Goal: Use online tool/utility: Utilize a website feature to perform a specific function

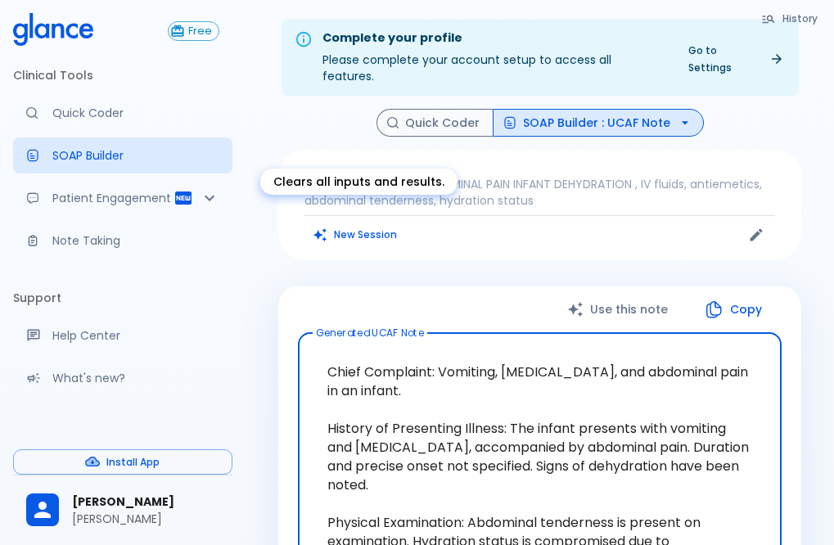
click at [368, 223] on button "New Session" at bounding box center [356, 235] width 102 height 24
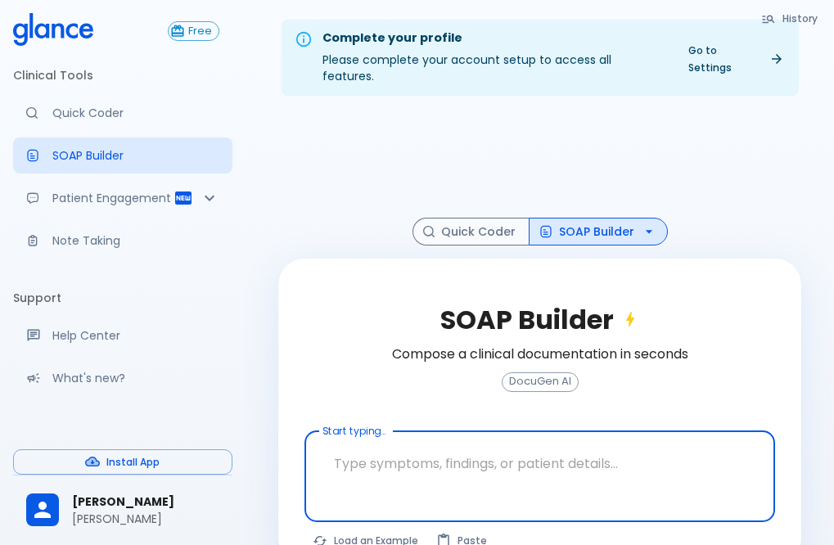
click at [477, 448] on textarea at bounding box center [540, 464] width 448 height 52
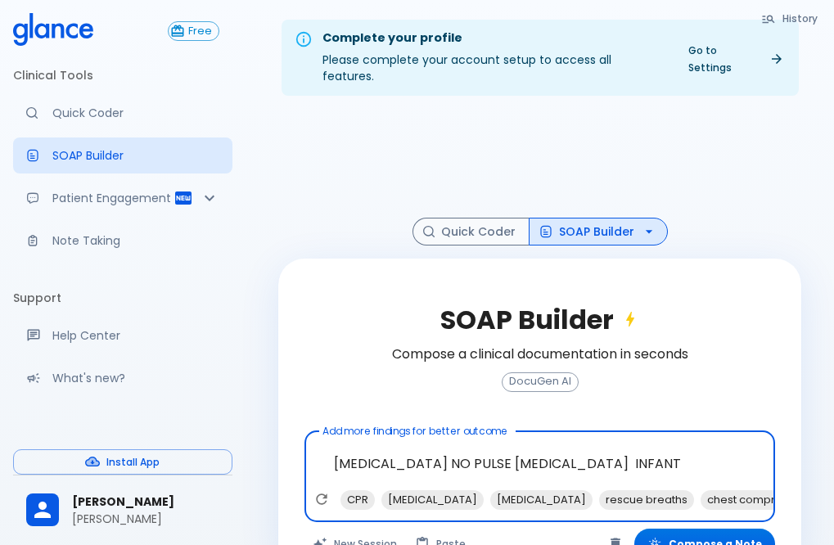
click at [722, 359] on div "SOAP Builder Compose a clinical documentation in seconds DocuGen AI" at bounding box center [540, 358] width 471 height 146
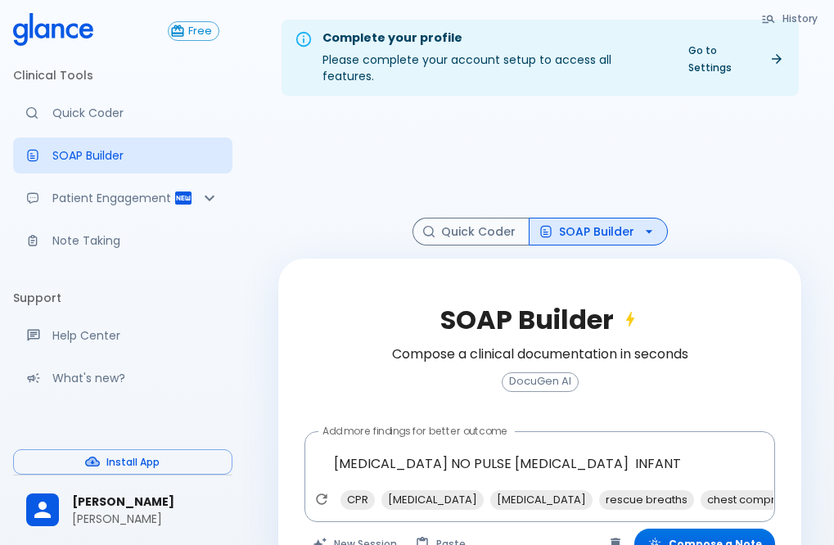
scroll to position [39, 0]
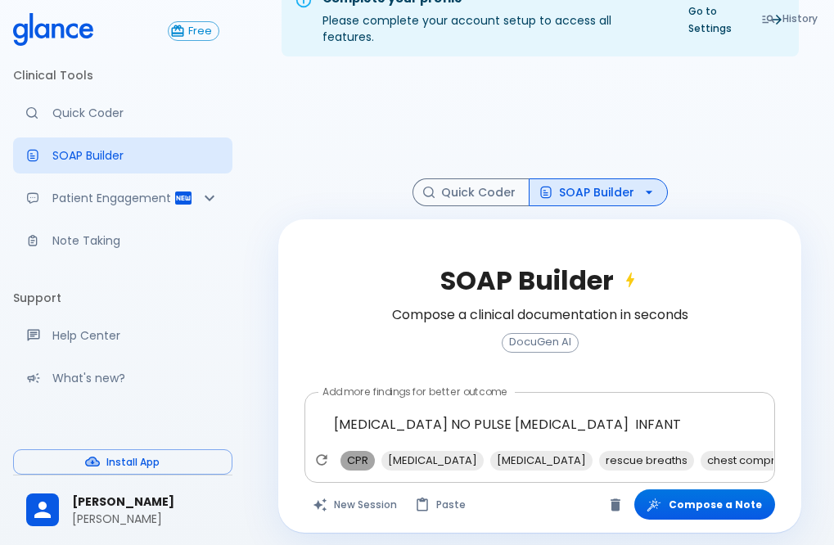
click at [355, 451] on span "CPR" at bounding box center [358, 460] width 34 height 19
click at [501, 451] on span "[MEDICAL_DATA]" at bounding box center [500, 460] width 102 height 19
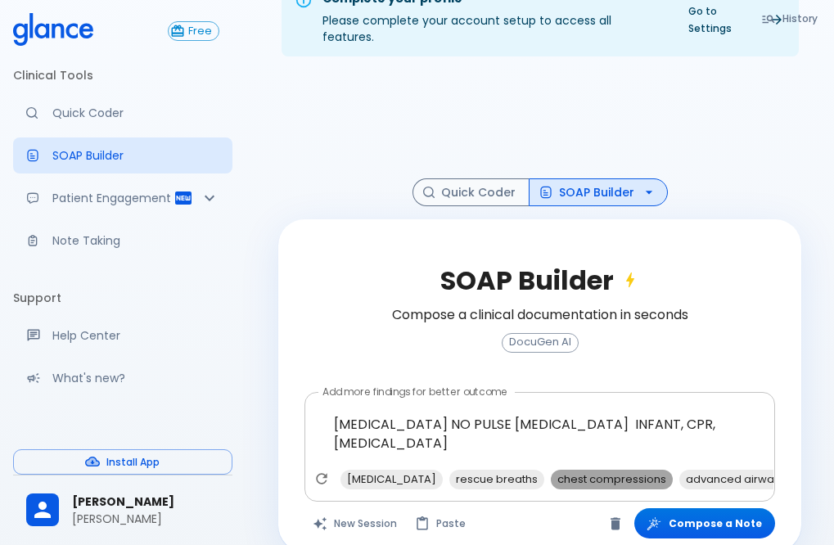
click at [592, 470] on span "chest compressions" at bounding box center [612, 479] width 122 height 19
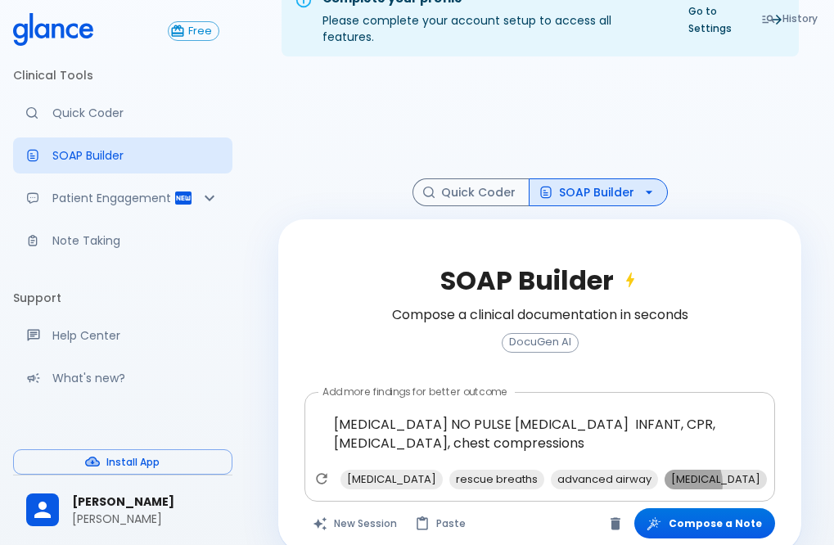
click at [665, 470] on span "[MEDICAL_DATA]" at bounding box center [716, 479] width 102 height 19
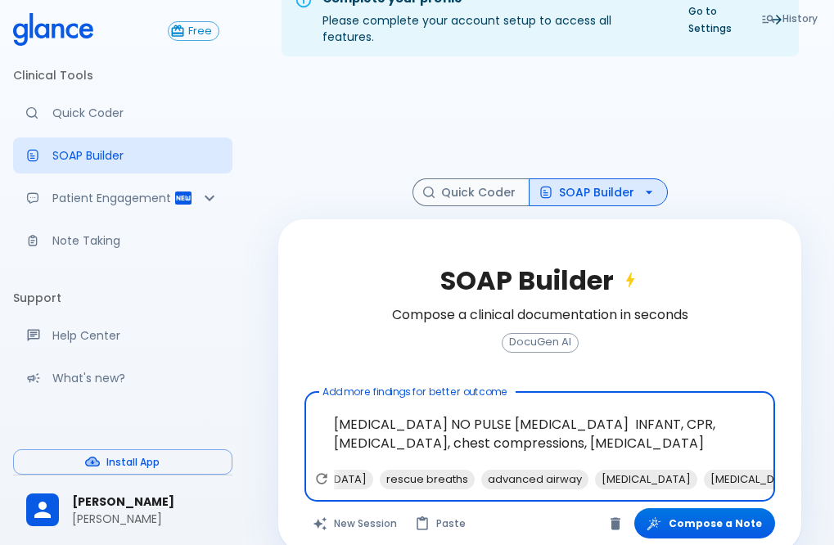
scroll to position [0, 96]
click at [576, 470] on span "[MEDICAL_DATA]" at bounding box center [620, 479] width 102 height 19
click at [678, 470] on span "pediatric Advanced [MEDICAL_DATA] (PALS)" at bounding box center [802, 479] width 248 height 19
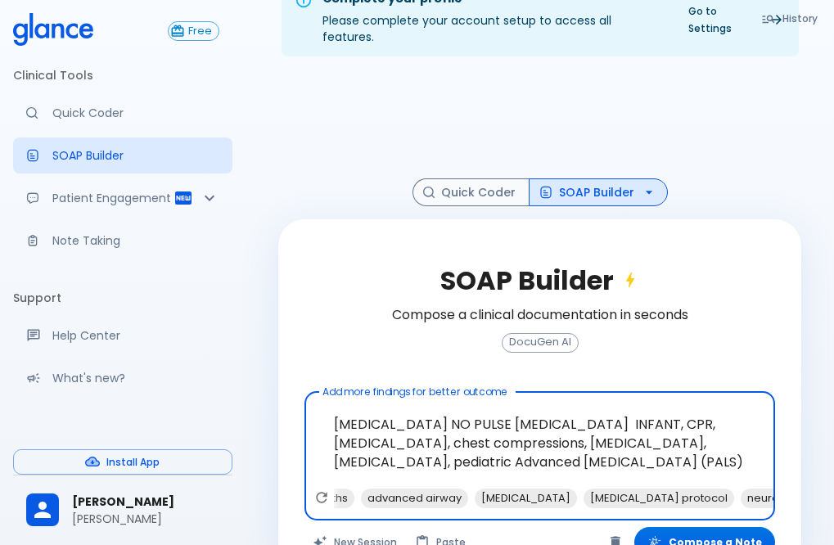
scroll to position [0, 198]
click at [597, 489] on span "[MEDICAL_DATA] protocol" at bounding box center [650, 498] width 151 height 19
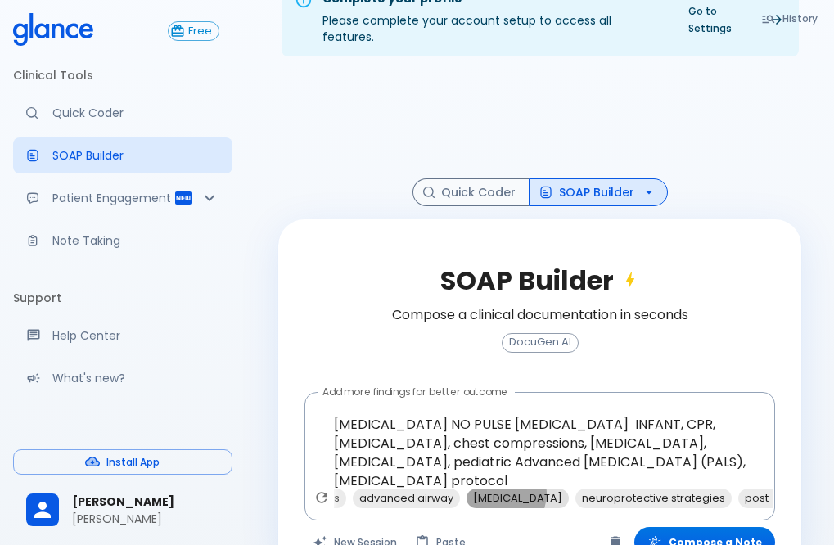
click at [474, 489] on span "[MEDICAL_DATA]" at bounding box center [518, 498] width 102 height 19
type textarea "[MEDICAL_DATA] NO PULSE [MEDICAL_DATA] INFANT, CPR, [MEDICAL_DATA], chest compr…"
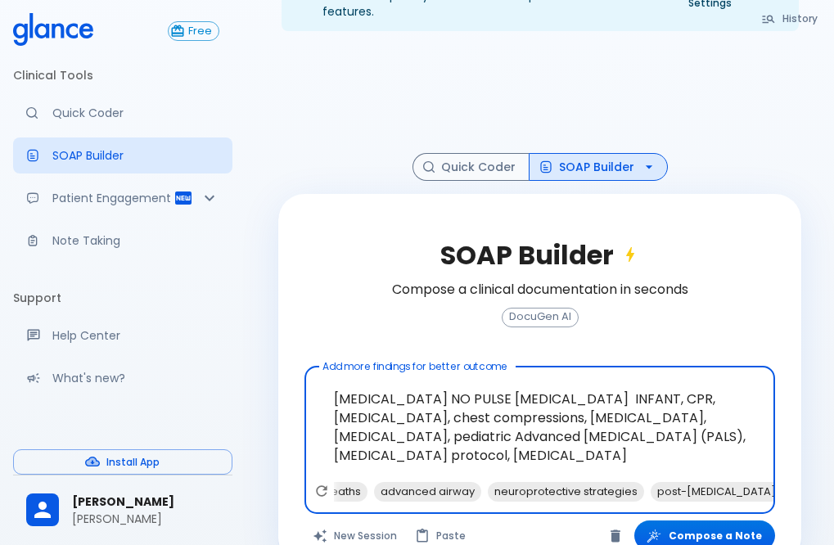
scroll to position [87, 0]
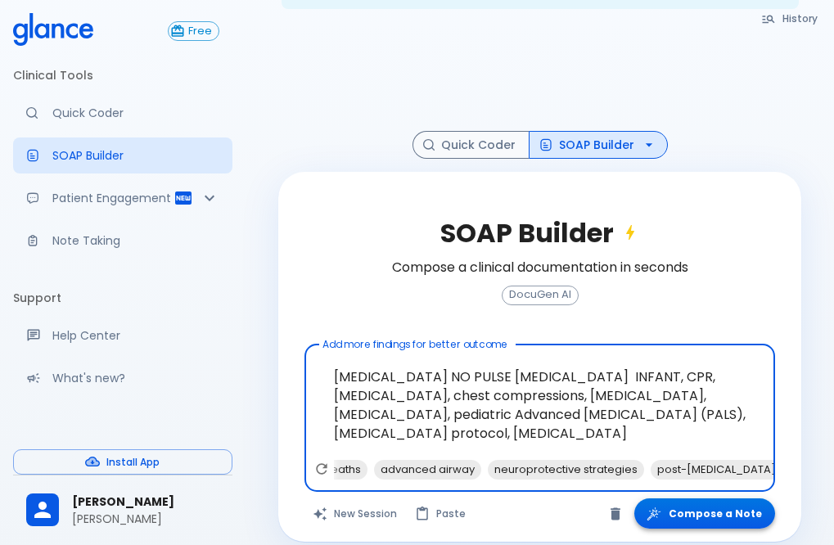
click at [700, 500] on button "Compose a Note" at bounding box center [704, 514] width 141 height 30
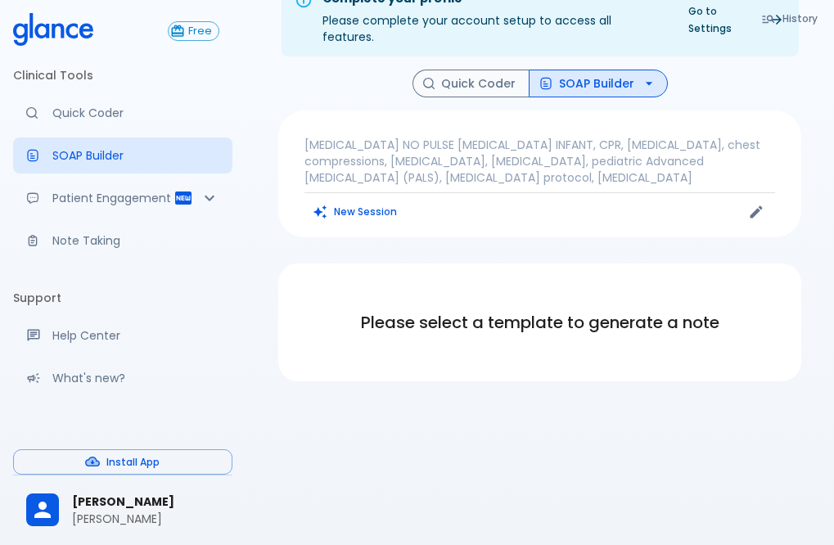
scroll to position [39, 0]
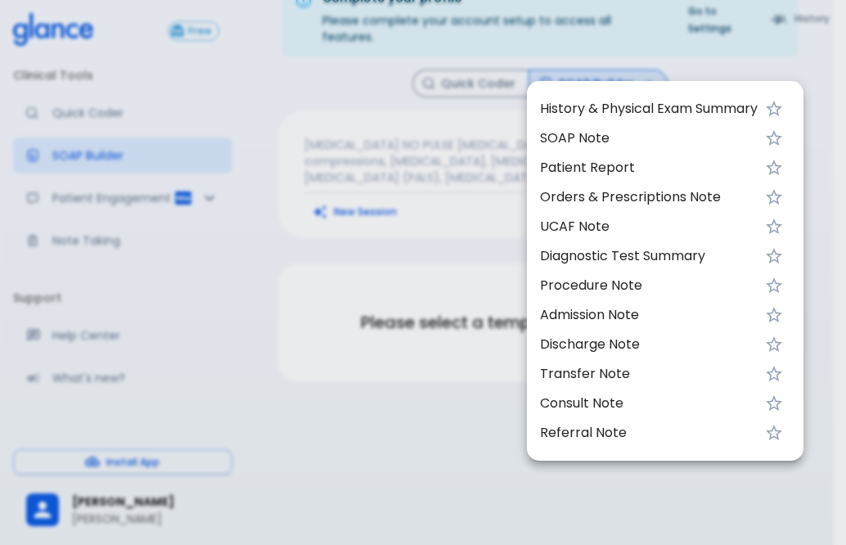
click at [689, 108] on span "History & Physical Exam Summary" at bounding box center [649, 109] width 218 height 20
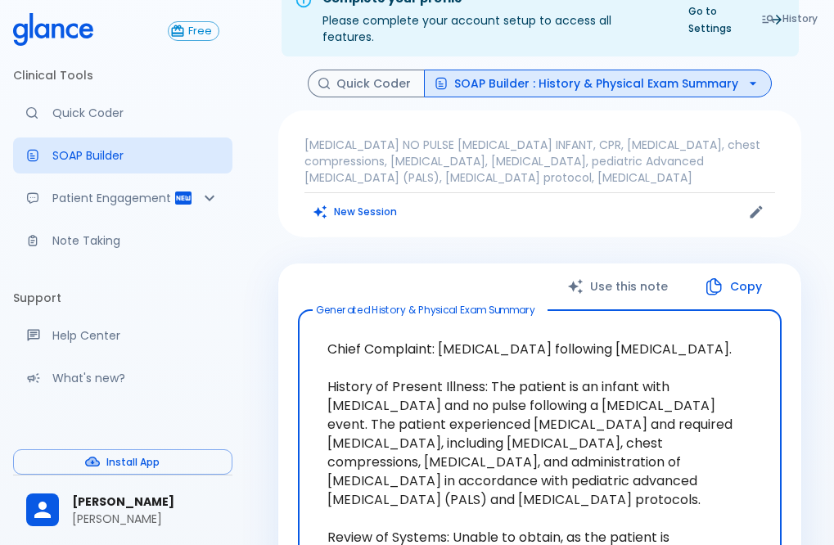
scroll to position [121, 0]
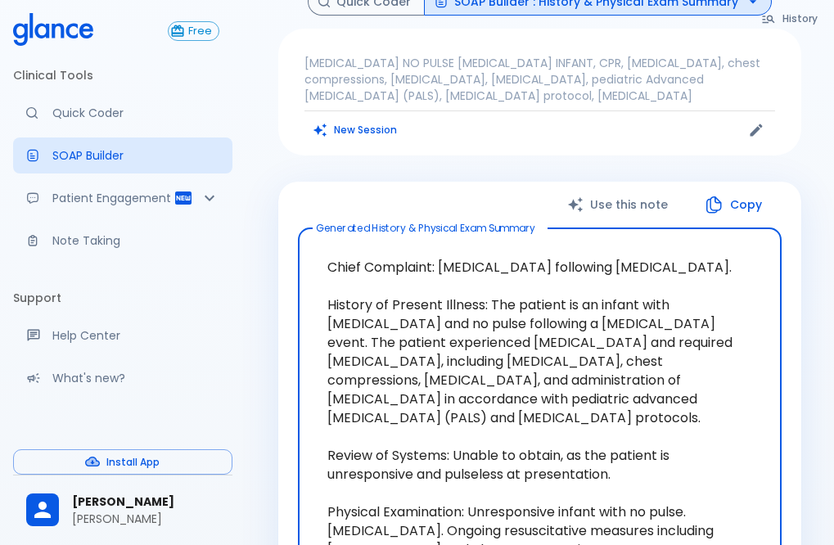
drag, startPoint x: 439, startPoint y: 249, endPoint x: 673, endPoint y: 250, distance: 234.1
click at [673, 250] on textarea "Chief Complaint: [MEDICAL_DATA] following [MEDICAL_DATA]. History of Present Il…" at bounding box center [539, 408] width 461 height 334
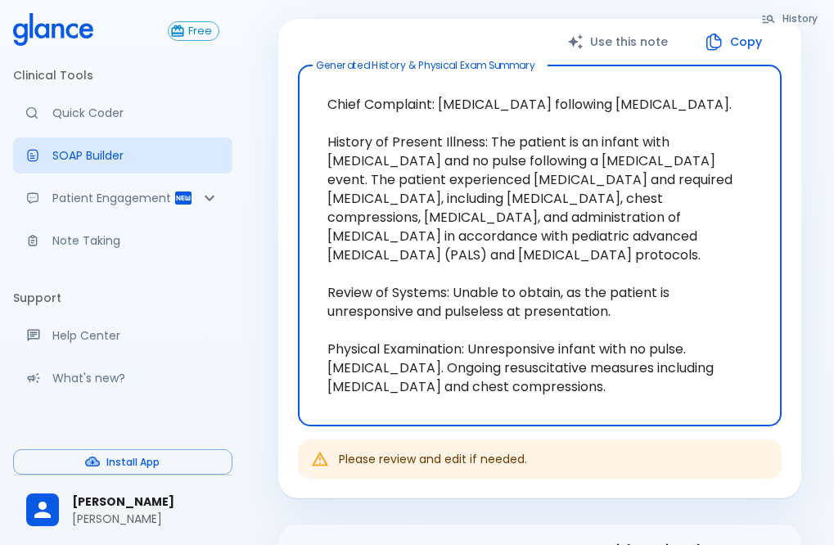
scroll to position [285, 0]
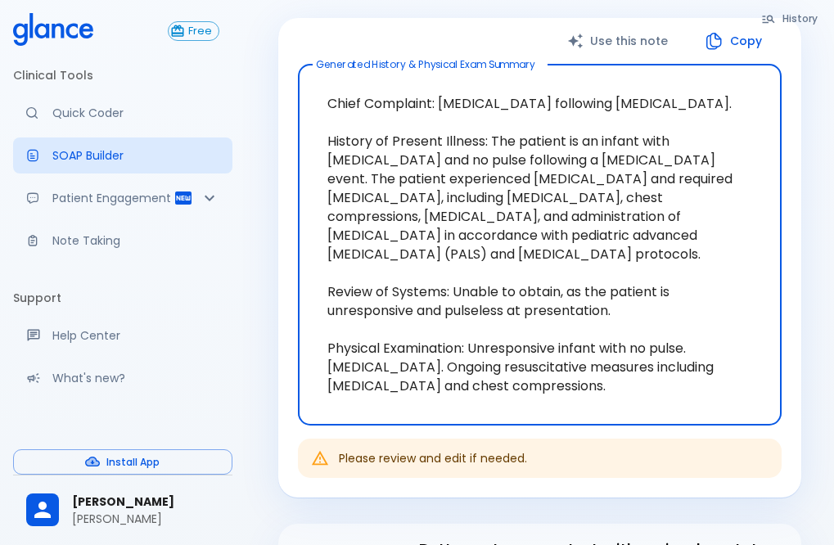
drag, startPoint x: 643, startPoint y: 138, endPoint x: 743, endPoint y: 237, distance: 141.2
click at [743, 237] on textarea "Chief Complaint: [MEDICAL_DATA] following [MEDICAL_DATA]. History of Present Il…" at bounding box center [539, 245] width 461 height 334
click at [697, 295] on textarea "Chief Complaint: [MEDICAL_DATA] following [MEDICAL_DATA]. History of Present Il…" at bounding box center [539, 245] width 461 height 334
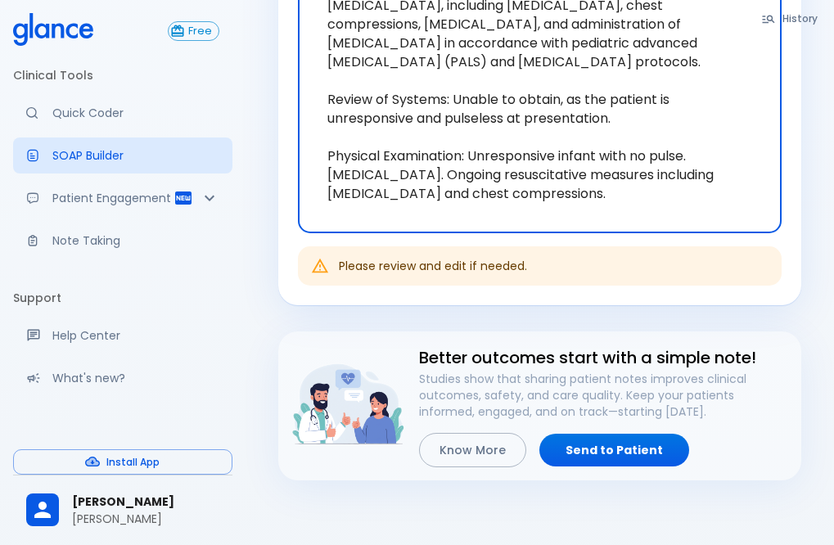
scroll to position [449, 0]
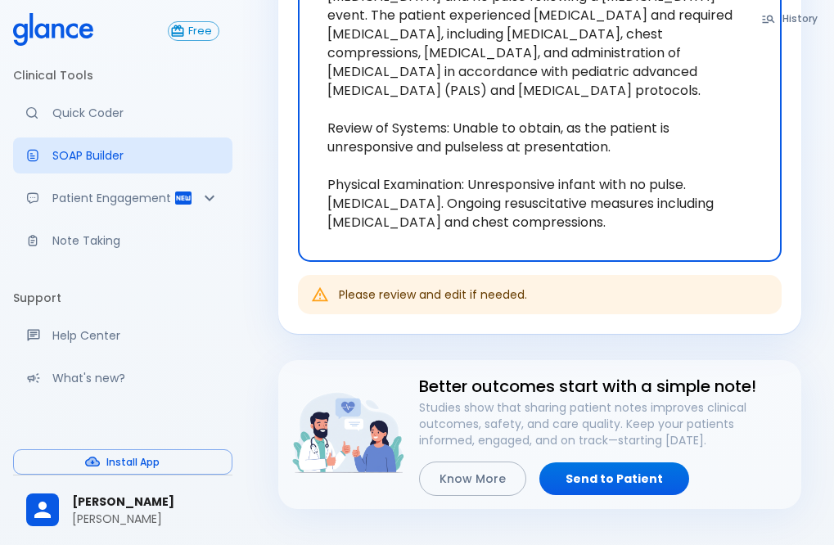
drag, startPoint x: 468, startPoint y: 168, endPoint x: 594, endPoint y: 221, distance: 136.1
click at [594, 221] on textarea "Chief Complaint: [MEDICAL_DATA] following [MEDICAL_DATA]. History of Present Il…" at bounding box center [539, 81] width 461 height 334
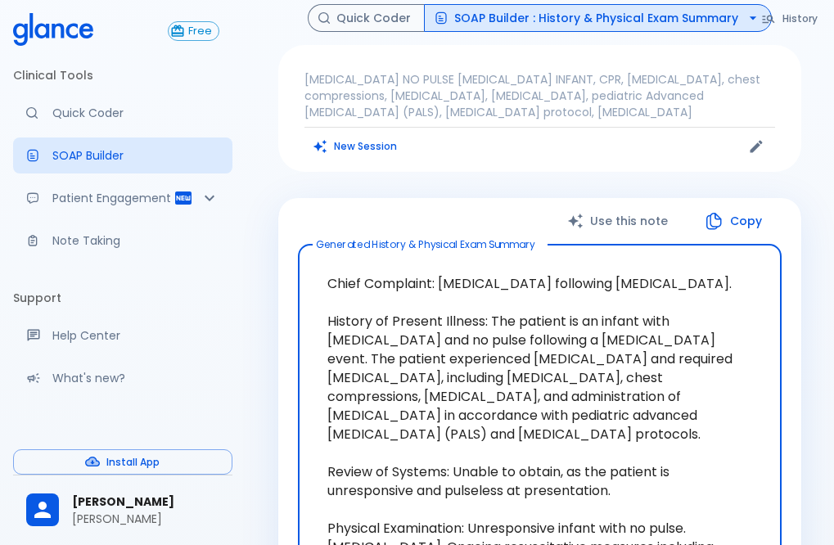
scroll to position [0, 0]
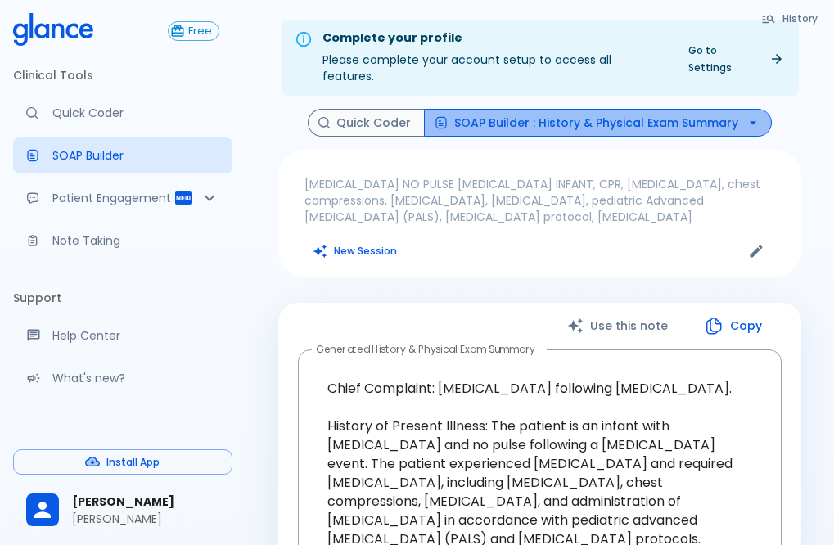
click at [630, 111] on button "SOAP Builder : History & Physical Exam Summary" at bounding box center [598, 123] width 348 height 29
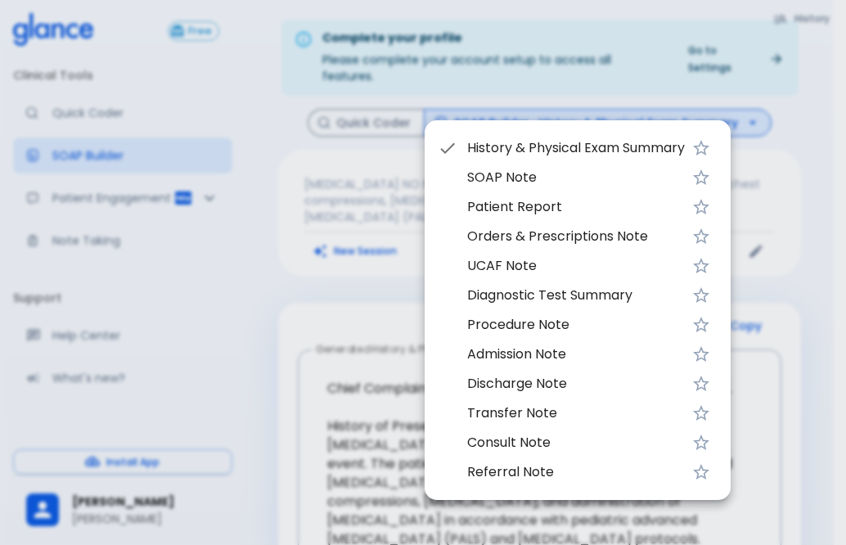
click at [545, 262] on span "UCAF Note" at bounding box center [576, 266] width 218 height 20
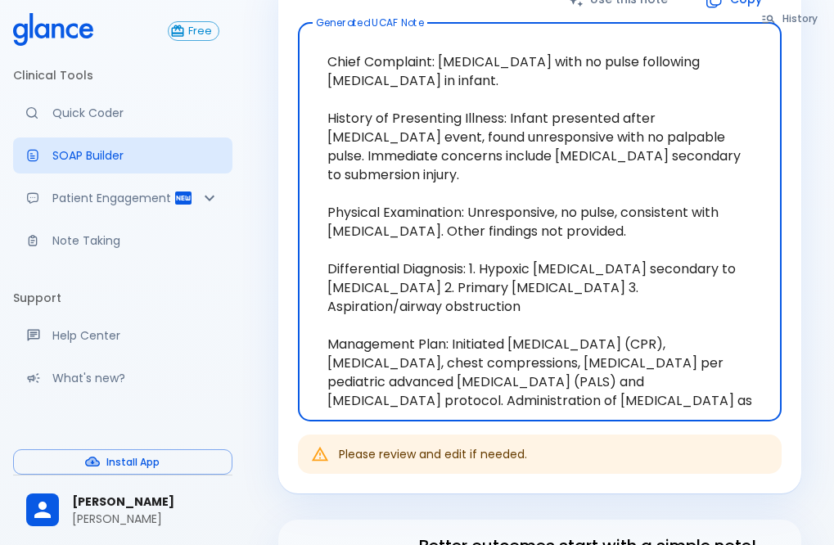
scroll to position [327, 0]
drag, startPoint x: 456, startPoint y: 308, endPoint x: 740, endPoint y: 379, distance: 292.9
click at [740, 379] on textarea "Chief Complaint: [MEDICAL_DATA] with no pulse following [MEDICAL_DATA] in infan…" at bounding box center [539, 221] width 461 height 372
click at [596, 314] on textarea "Chief Complaint: [MEDICAL_DATA] with no pulse following [MEDICAL_DATA] in infan…" at bounding box center [539, 221] width 461 height 372
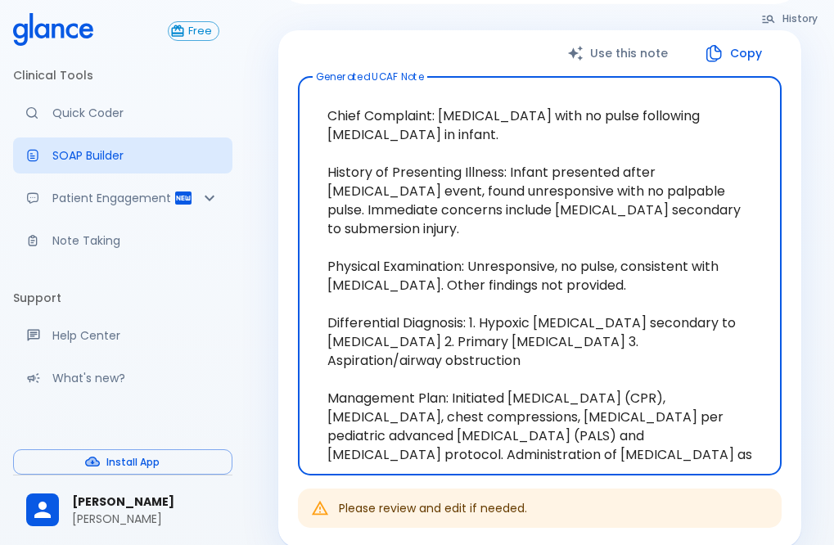
scroll to position [246, 0]
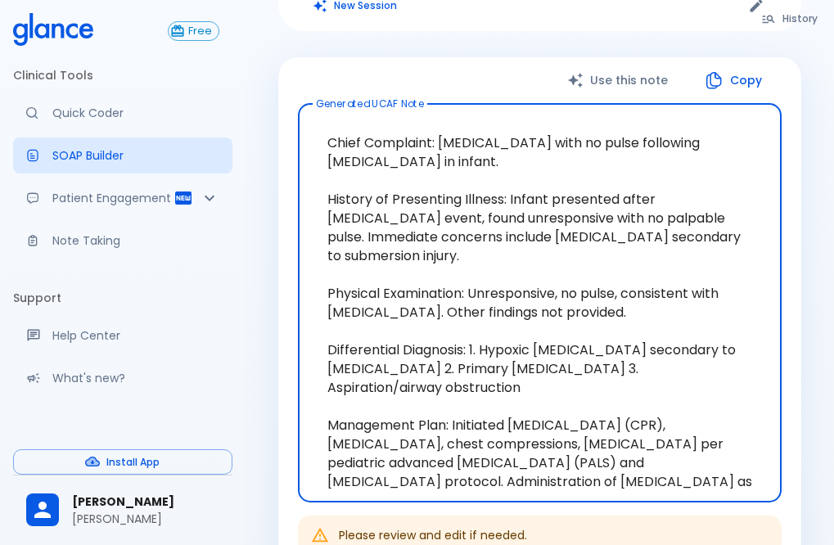
drag, startPoint x: 471, startPoint y: 260, endPoint x: 423, endPoint y: 283, distance: 53.1
click at [423, 283] on textarea "Chief Complaint: [MEDICAL_DATA] with no pulse following [MEDICAL_DATA] in infan…" at bounding box center [539, 303] width 461 height 372
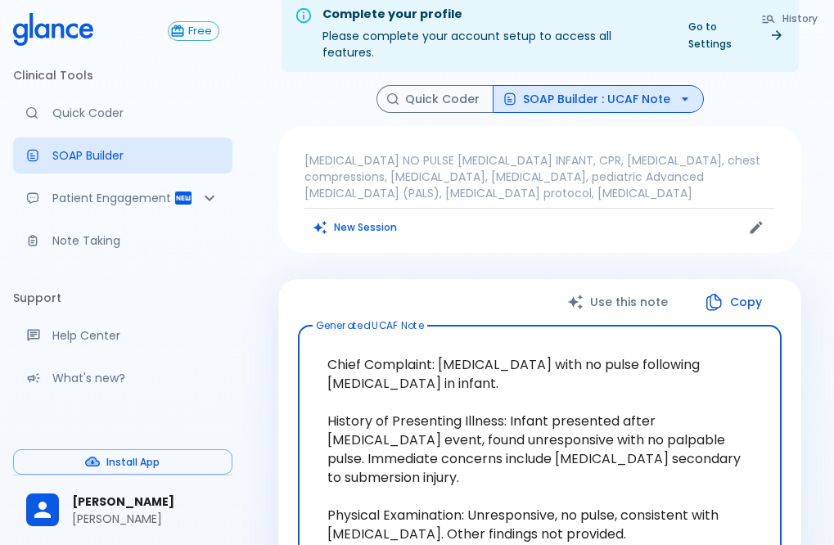
scroll to position [0, 0]
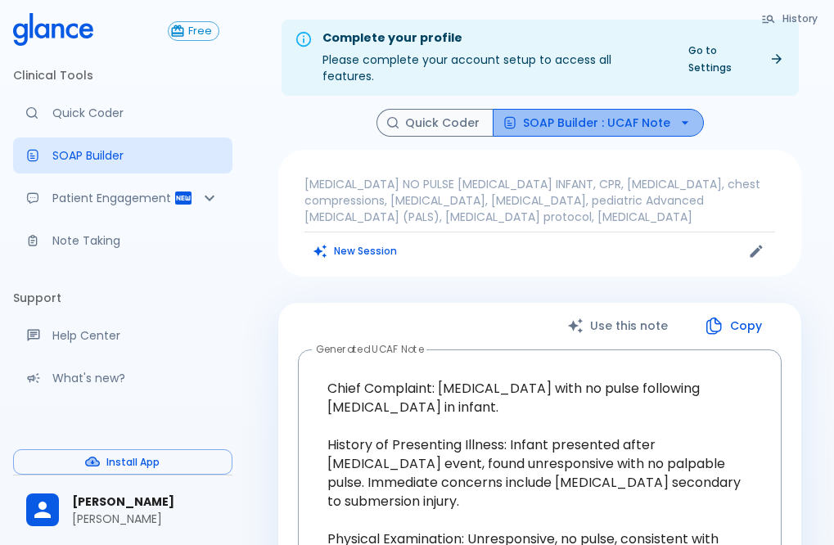
click at [644, 113] on button "SOAP Builder : UCAF Note" at bounding box center [598, 123] width 211 height 29
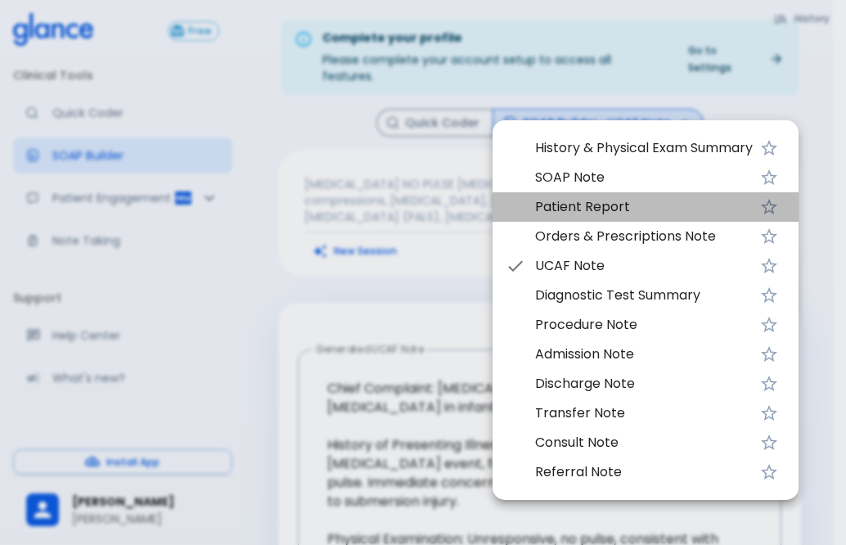
click at [630, 203] on span "Patient Report" at bounding box center [644, 207] width 218 height 20
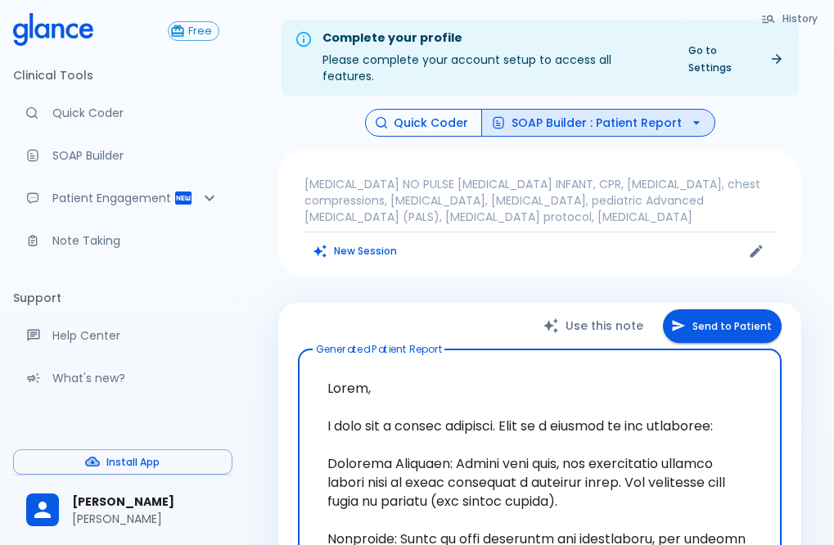
click at [423, 109] on button "Quick Coder" at bounding box center [423, 123] width 117 height 29
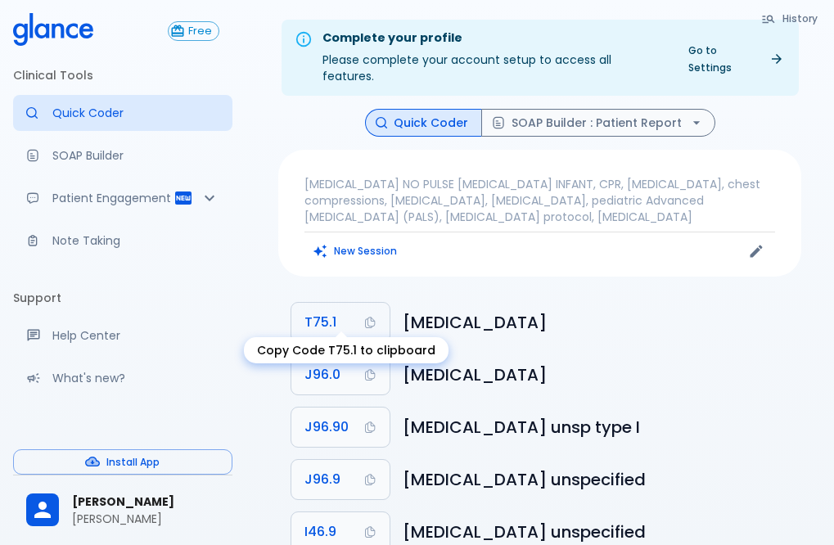
click at [316, 311] on span "T75.1" at bounding box center [321, 322] width 32 height 23
click at [320, 311] on span "T75.1" at bounding box center [321, 322] width 32 height 23
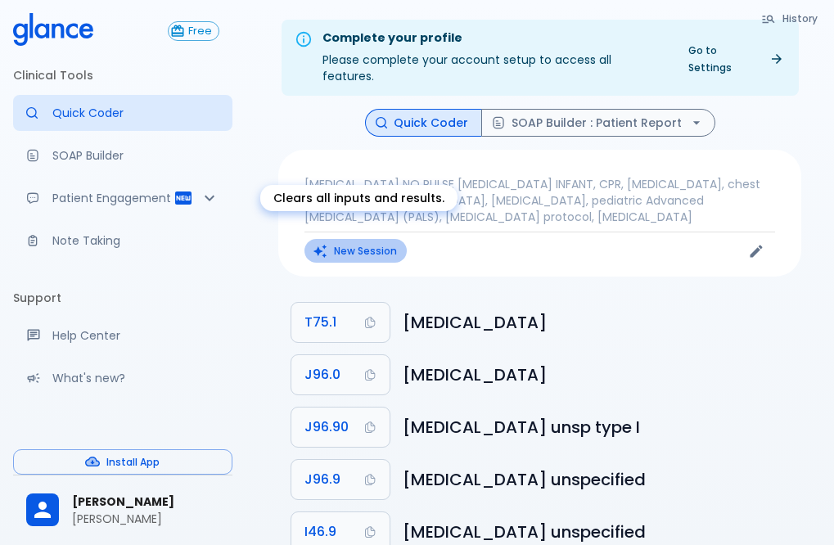
click at [380, 241] on button "New Session" at bounding box center [356, 251] width 102 height 24
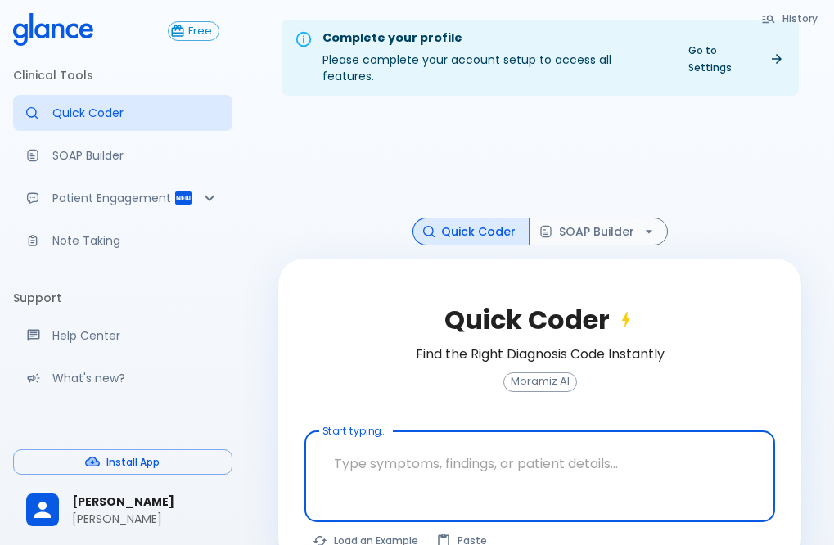
drag, startPoint x: 422, startPoint y: 458, endPoint x: 400, endPoint y: 452, distance: 23.1
click at [407, 455] on textarea at bounding box center [540, 464] width 448 height 52
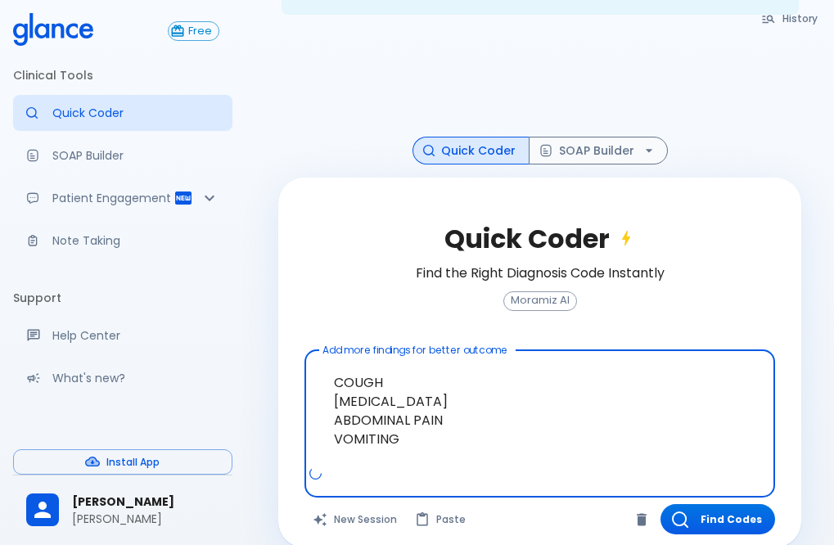
scroll to position [82, 0]
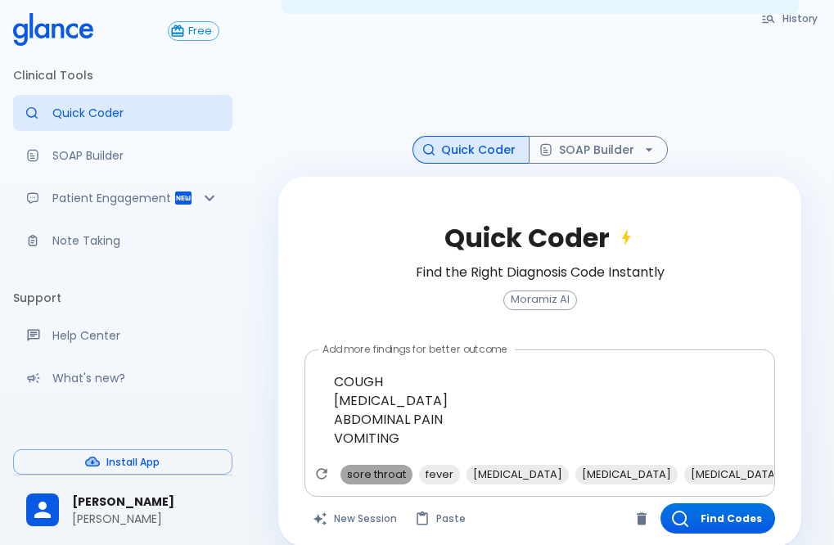
click at [363, 465] on span "sore throat" at bounding box center [377, 474] width 72 height 19
click at [368, 465] on span "fever" at bounding box center [361, 474] width 41 height 19
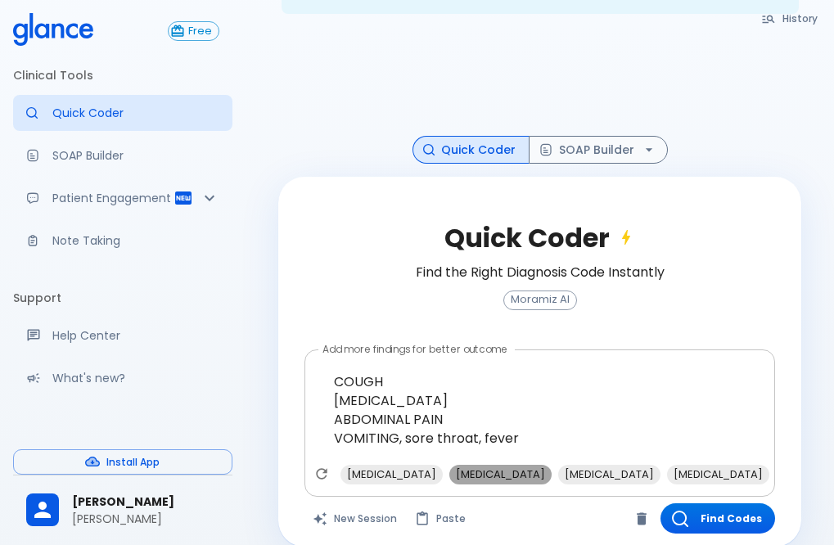
click at [484, 465] on span "[MEDICAL_DATA]" at bounding box center [500, 474] width 102 height 19
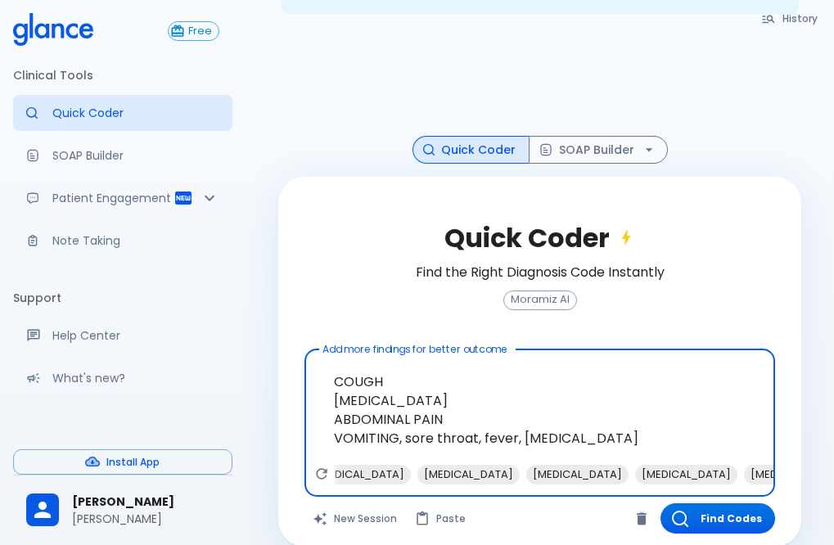
scroll to position [0, 182]
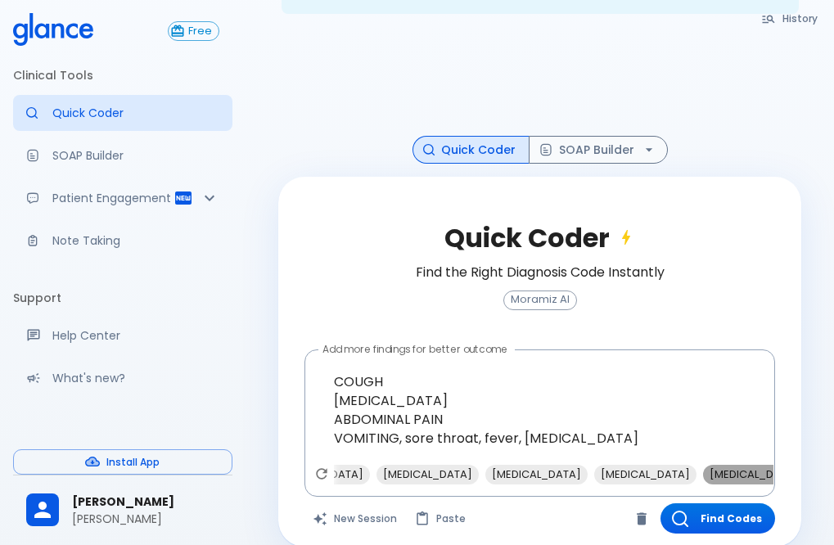
click at [703, 465] on span "[MEDICAL_DATA] solutions" at bounding box center [779, 474] width 152 height 19
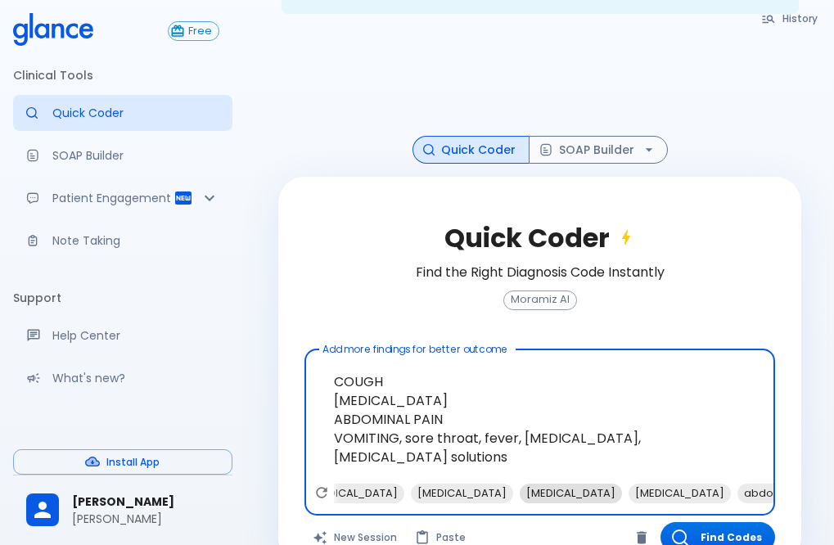
click at [520, 484] on span "[MEDICAL_DATA]" at bounding box center [571, 493] width 102 height 19
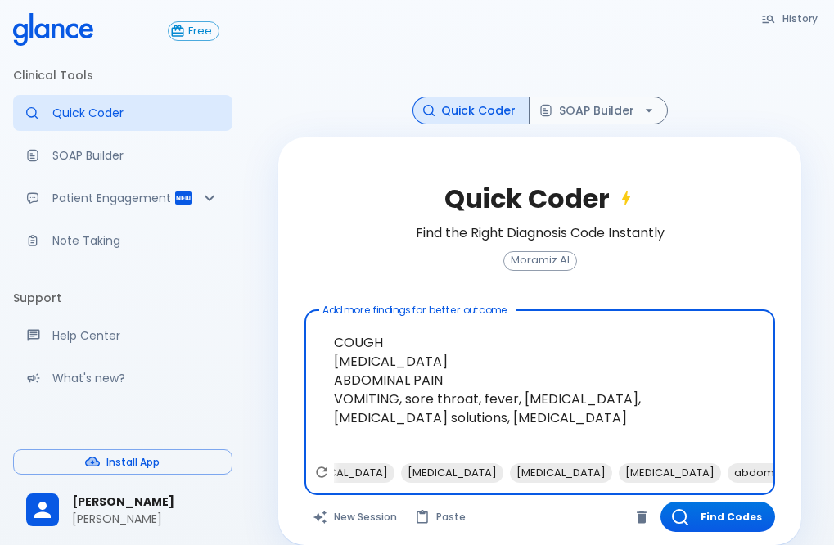
scroll to position [124, 0]
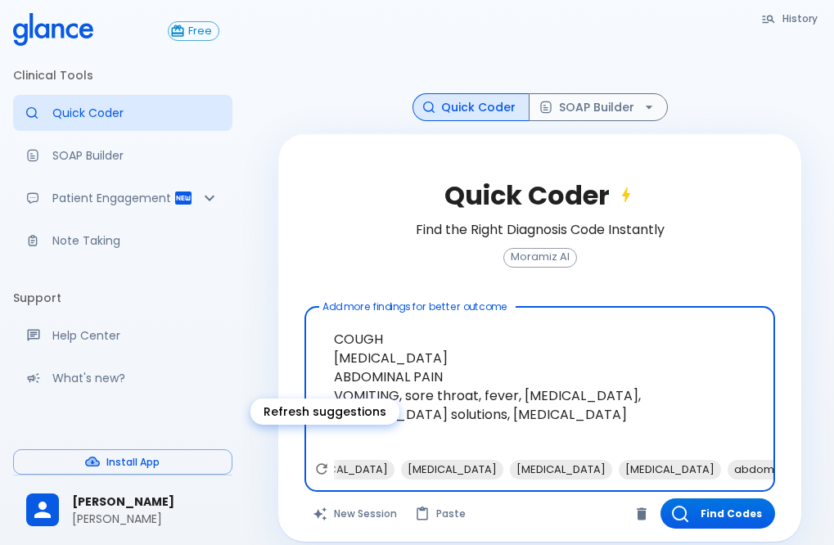
type textarea "COUGH [MEDICAL_DATA] ABDOMINAL PAIN VOMITING, sore throat, fever, [MEDICAL_DATA…"
click at [316, 461] on icon "Refresh suggestions" at bounding box center [322, 469] width 16 height 16
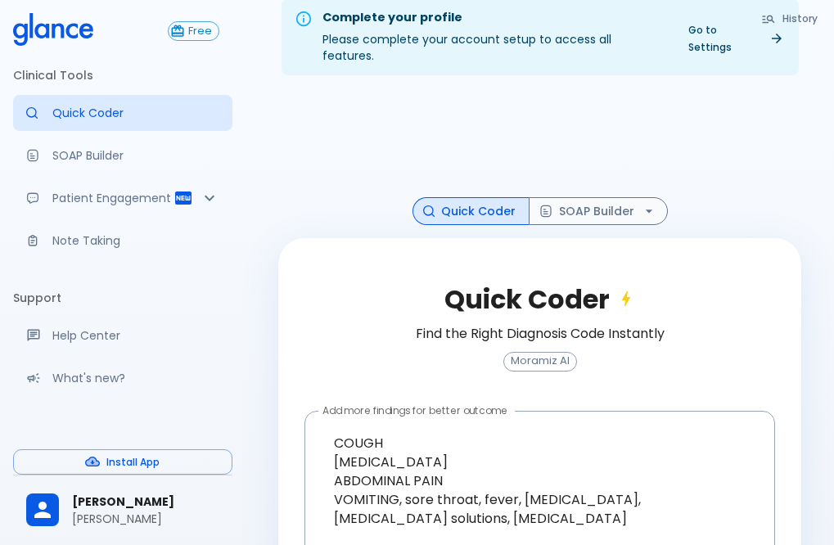
scroll to position [0, 0]
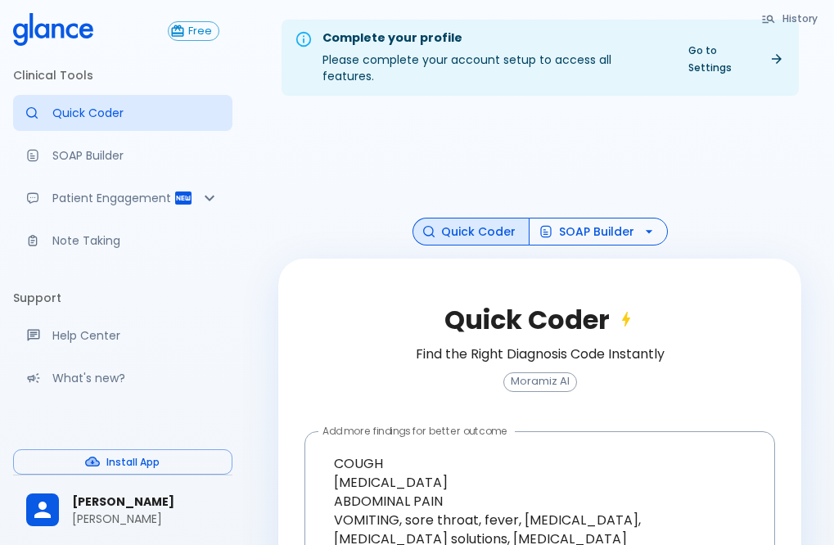
click at [563, 219] on button "SOAP Builder" at bounding box center [598, 232] width 139 height 29
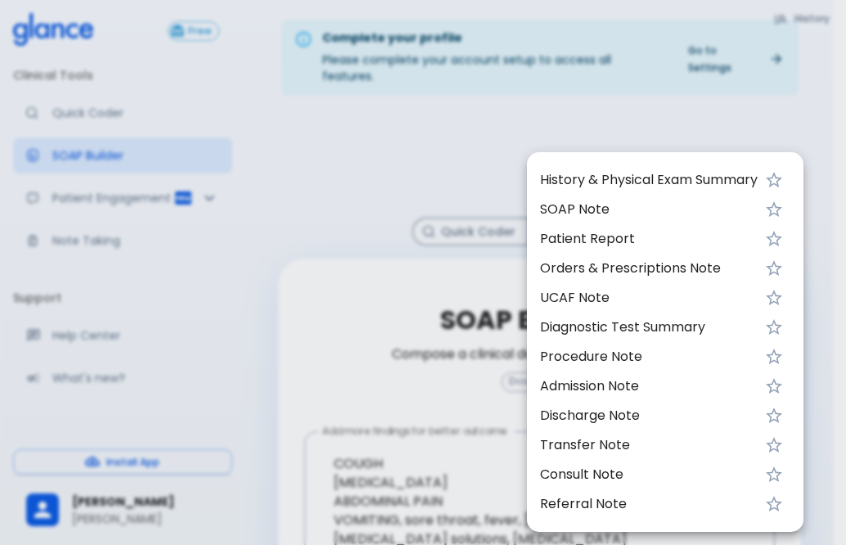
click at [670, 291] on span "UCAF Note" at bounding box center [649, 298] width 218 height 20
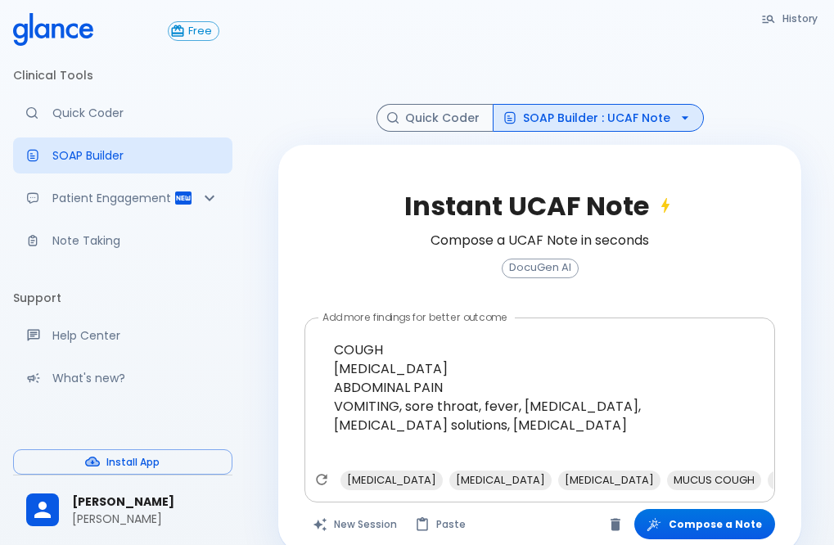
scroll to position [124, 0]
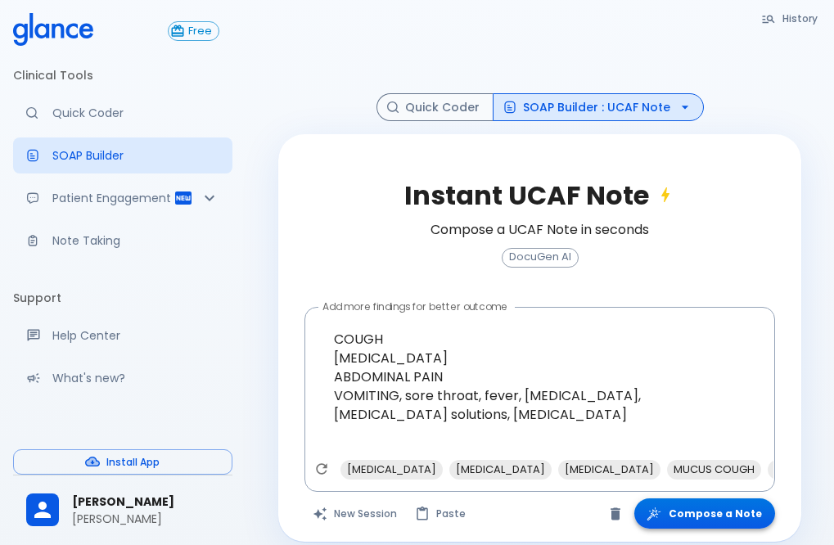
click at [738, 499] on button "Compose a Note" at bounding box center [704, 514] width 141 height 30
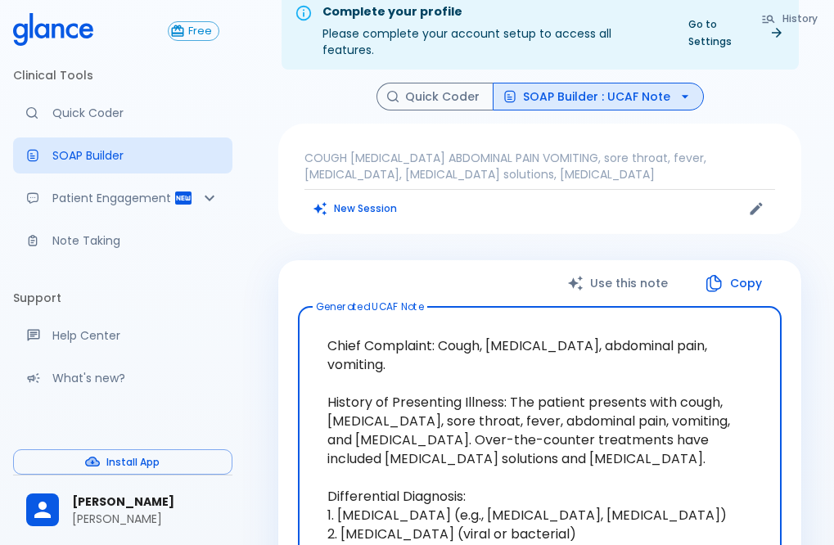
scroll to position [0, 0]
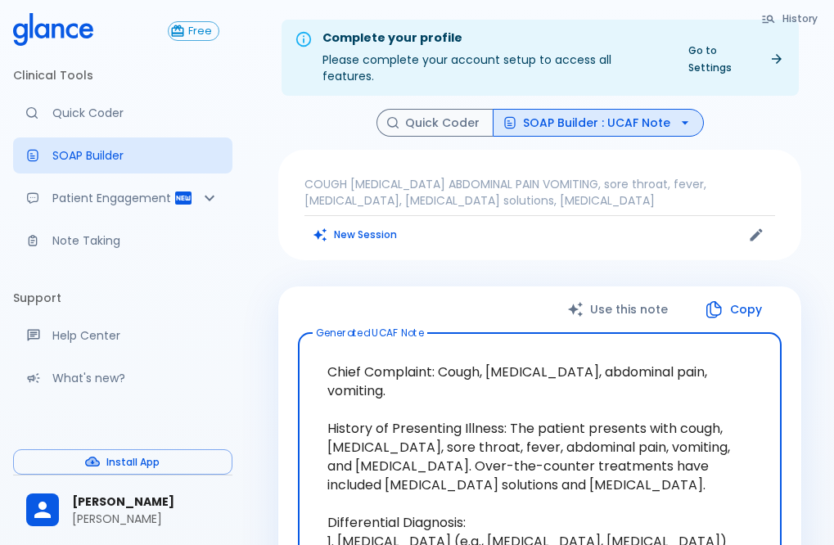
drag, startPoint x: 441, startPoint y: 354, endPoint x: 746, endPoint y: 365, distance: 304.7
click at [746, 365] on textarea "Chief Complaint: Cough, [MEDICAL_DATA], abdominal pain, vomiting. History of Pr…" at bounding box center [539, 541] width 461 height 390
click at [504, 452] on textarea "Chief Complaint: Cough, [MEDICAL_DATA], abdominal pain, vomiting. History of Pr…" at bounding box center [539, 541] width 461 height 390
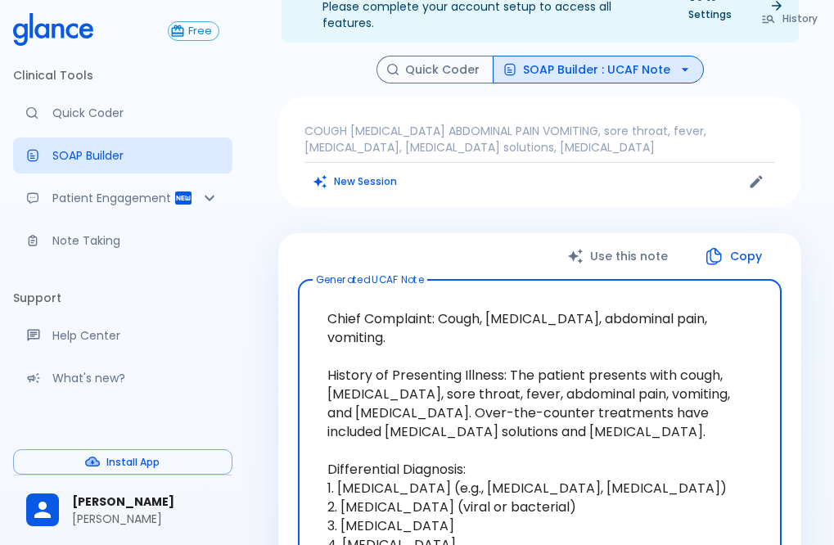
scroll to position [82, 0]
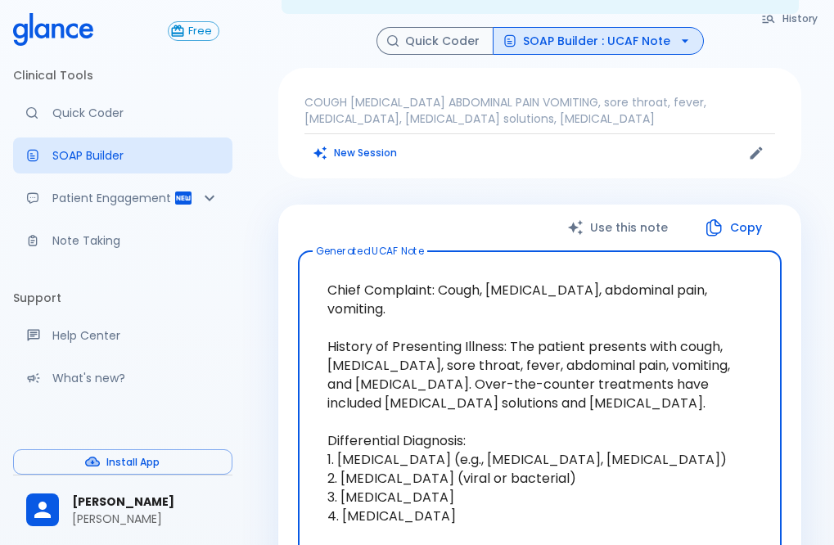
drag, startPoint x: 514, startPoint y: 309, endPoint x: 437, endPoint y: 359, distance: 92.2
click at [437, 359] on textarea "Chief Complaint: Cough, [MEDICAL_DATA], abdominal pain, vomiting. History of Pr…" at bounding box center [539, 459] width 461 height 390
click at [445, 357] on textarea "Chief Complaint: Cough, [MEDICAL_DATA], abdominal pain, vomiting. History of Pr…" at bounding box center [539, 459] width 461 height 390
drag, startPoint x: 440, startPoint y: 346, endPoint x: 512, endPoint y: 305, distance: 82.9
click at [512, 305] on textarea "Chief Complaint: Cough, [MEDICAL_DATA], abdominal pain, vomiting. History of Pr…" at bounding box center [539, 459] width 461 height 390
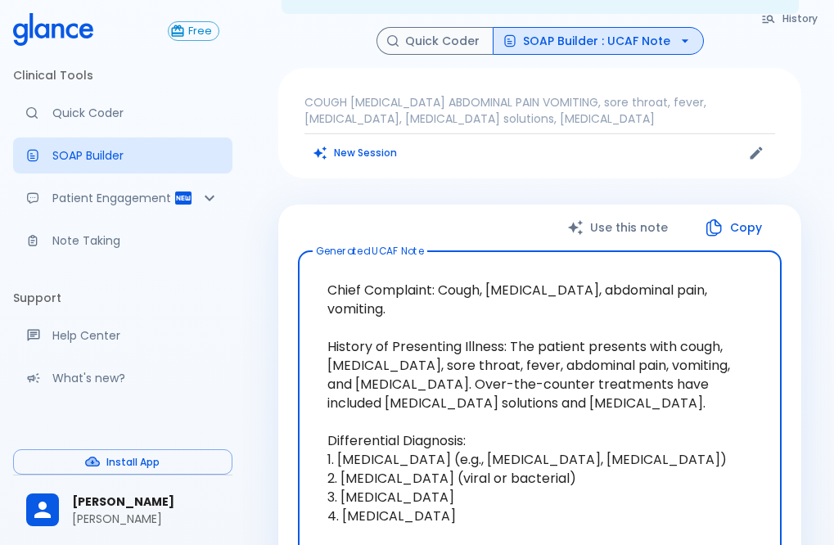
click at [589, 422] on textarea "Chief Complaint: Cough, [MEDICAL_DATA], abdominal pain, vomiting. History of Pr…" at bounding box center [539, 459] width 461 height 390
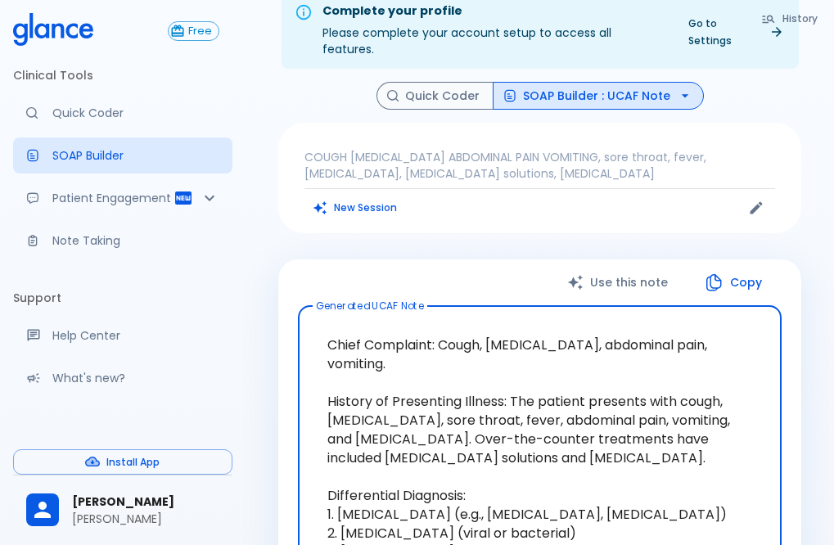
scroll to position [0, 0]
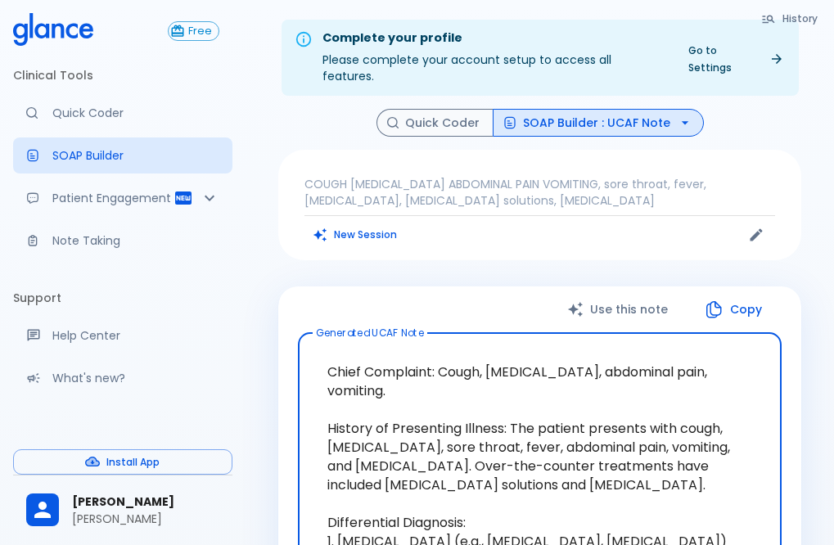
click at [578, 111] on button "SOAP Builder : UCAF Note" at bounding box center [598, 123] width 211 height 29
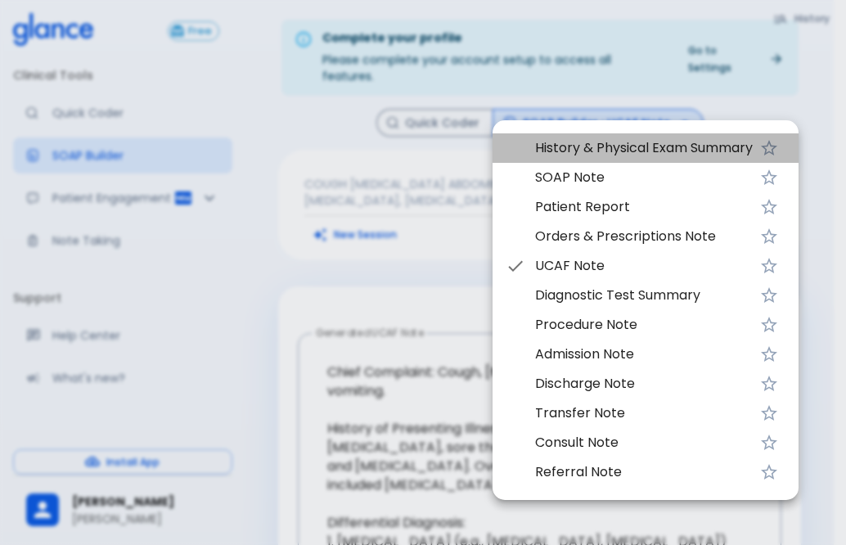
click at [620, 155] on span "History & Physical Exam Summary" at bounding box center [644, 148] width 218 height 20
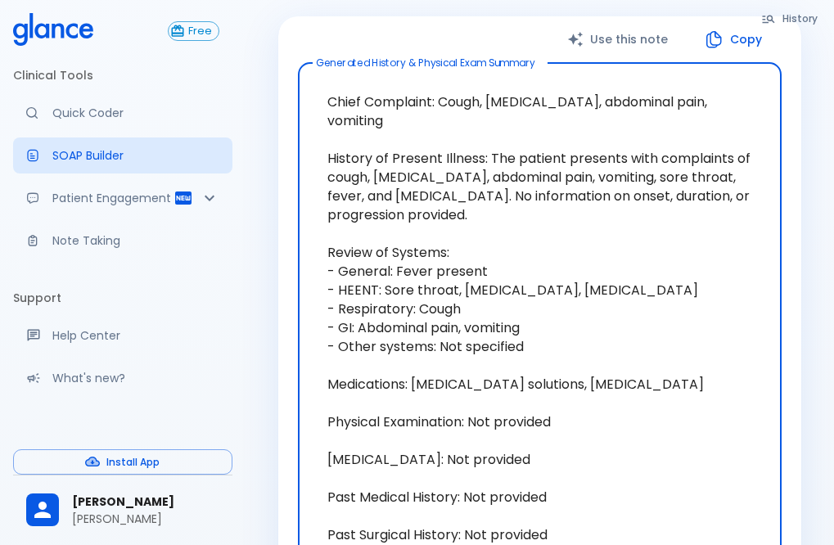
scroll to position [246, 0]
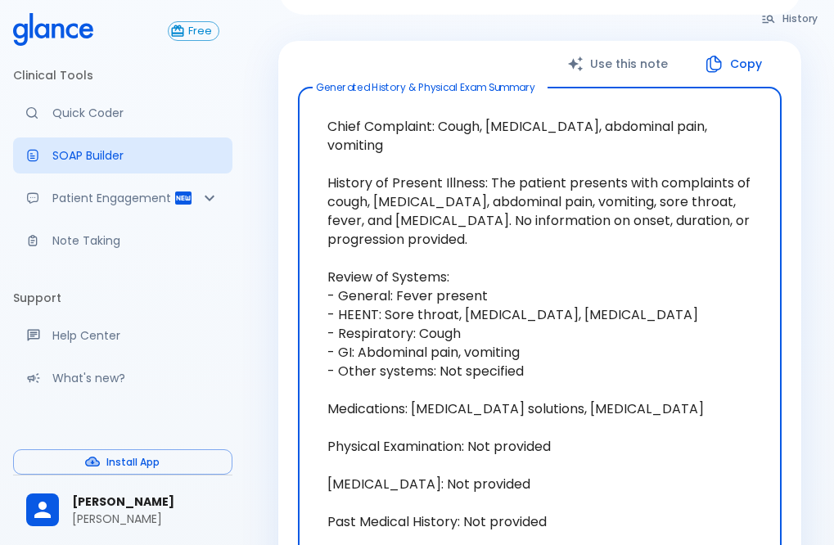
drag, startPoint x: 357, startPoint y: 266, endPoint x: 597, endPoint y: 332, distance: 248.9
click at [597, 332] on textarea "Chief Complaint: Cough, [MEDICAL_DATA], abdominal pain, vomiting History of Pre…" at bounding box center [539, 400] width 461 height 598
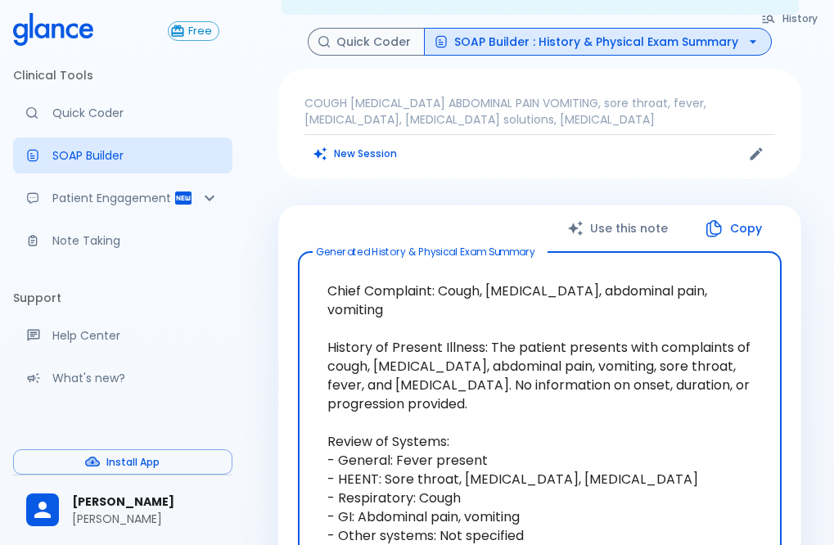
scroll to position [0, 0]
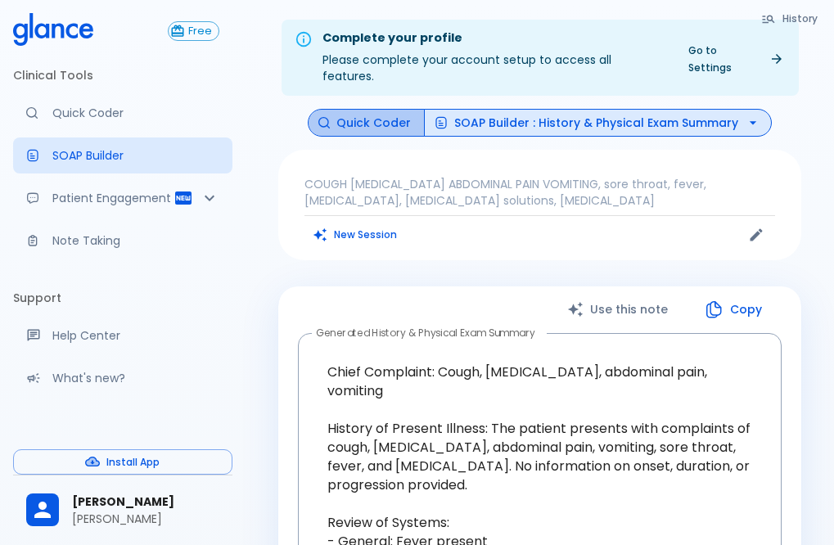
click at [393, 109] on button "Quick Coder" at bounding box center [366, 123] width 117 height 29
